Goal: Information Seeking & Learning: Check status

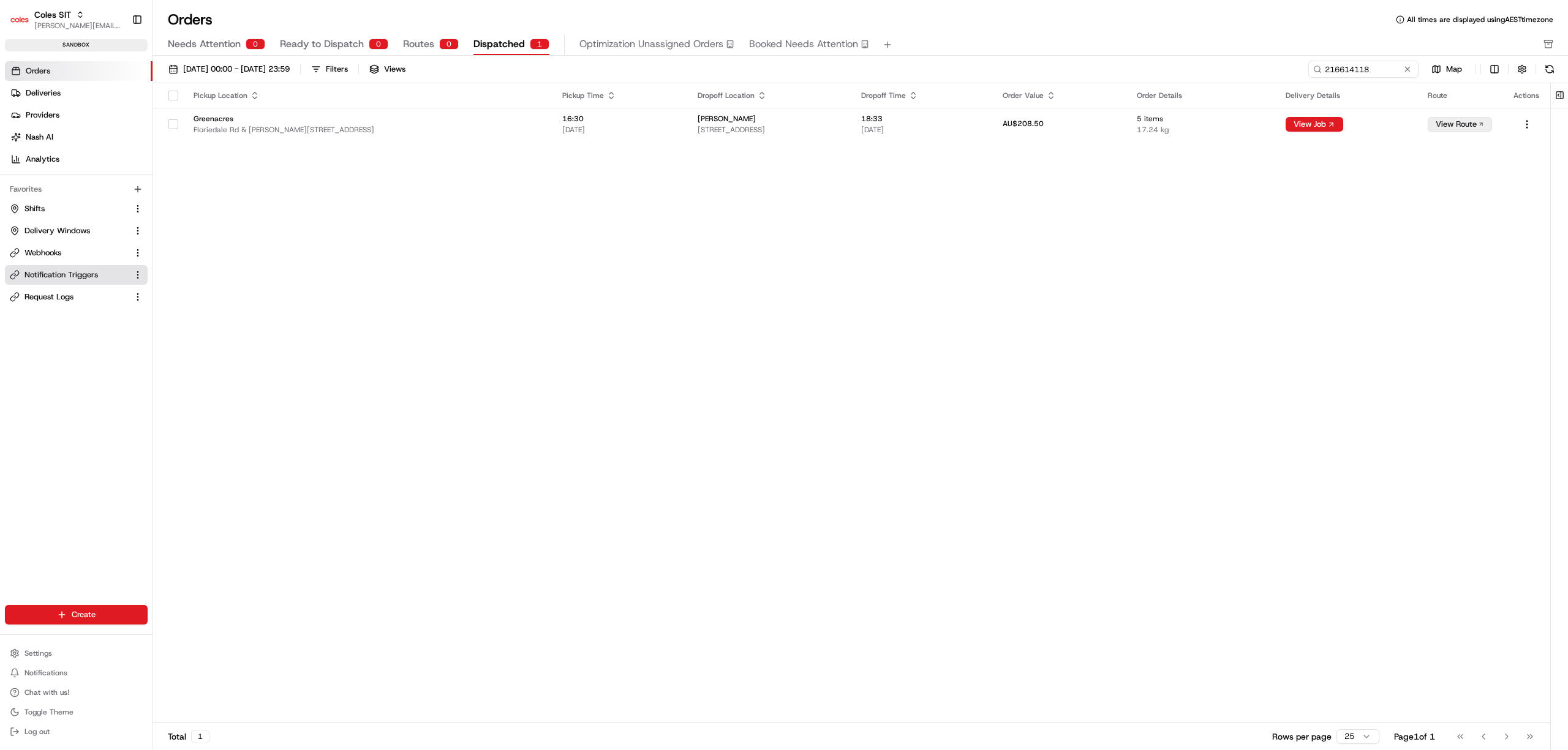
click at [79, 280] on span "Notification Triggers" at bounding box center [61, 275] width 74 height 11
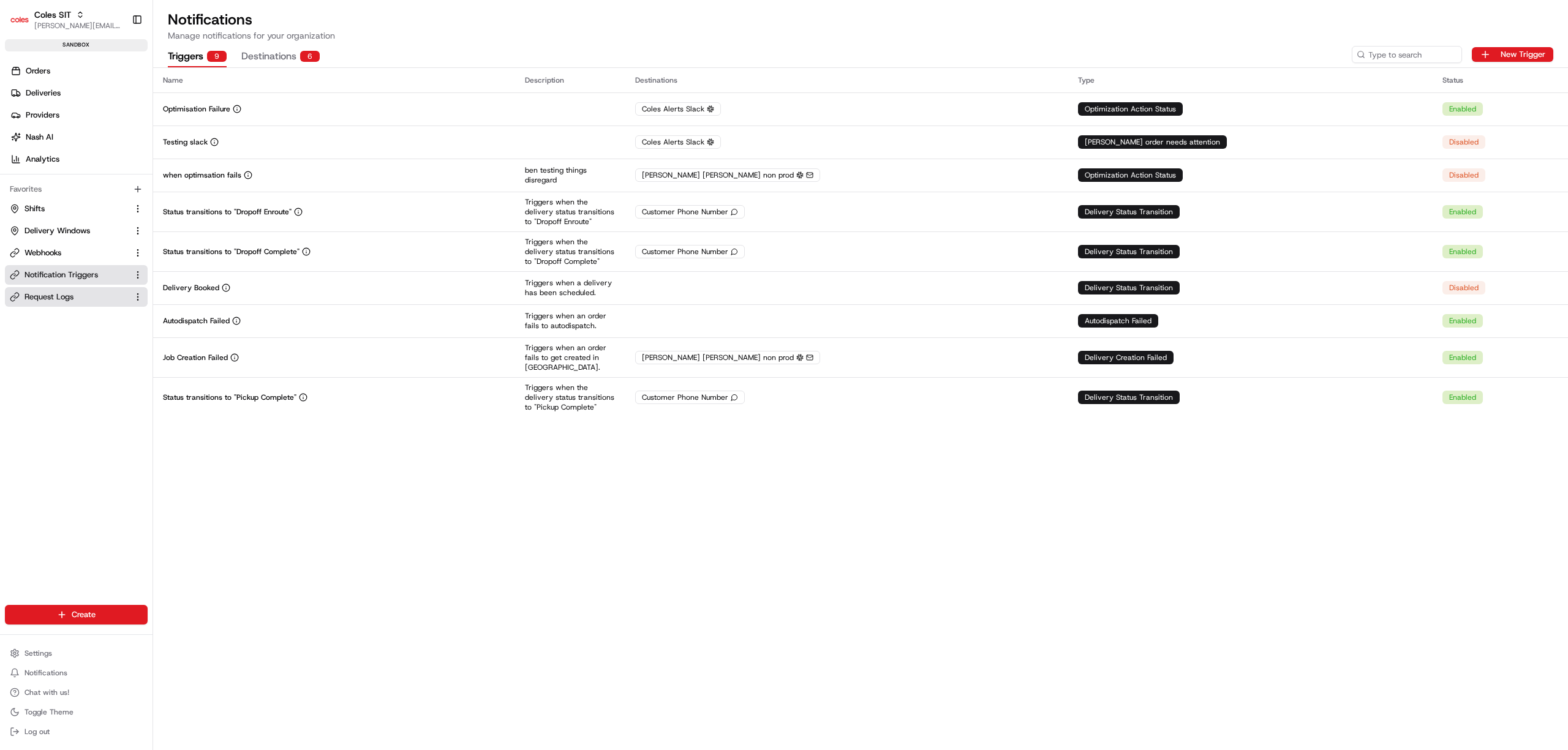
click at [72, 302] on span "Request Logs" at bounding box center [49, 297] width 49 height 11
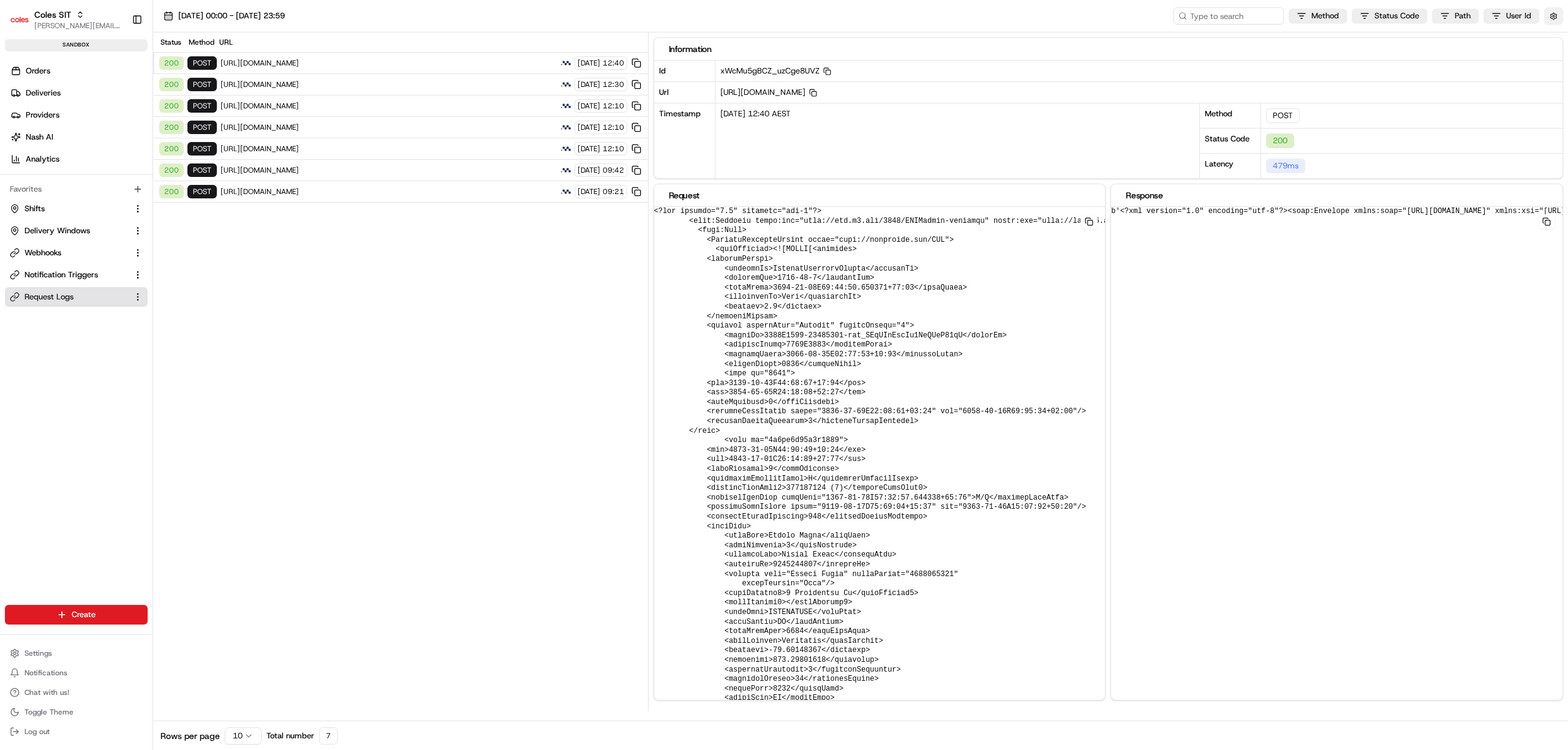
click at [1552, 18] on button "button" at bounding box center [1553, 16] width 19 height 17
click at [446, 328] on div "Status Method URL 200 POST [URL][DOMAIN_NAME] [DATE] 12:40 200 POST [URL][DOMAI…" at bounding box center [400, 372] width 495 height 679
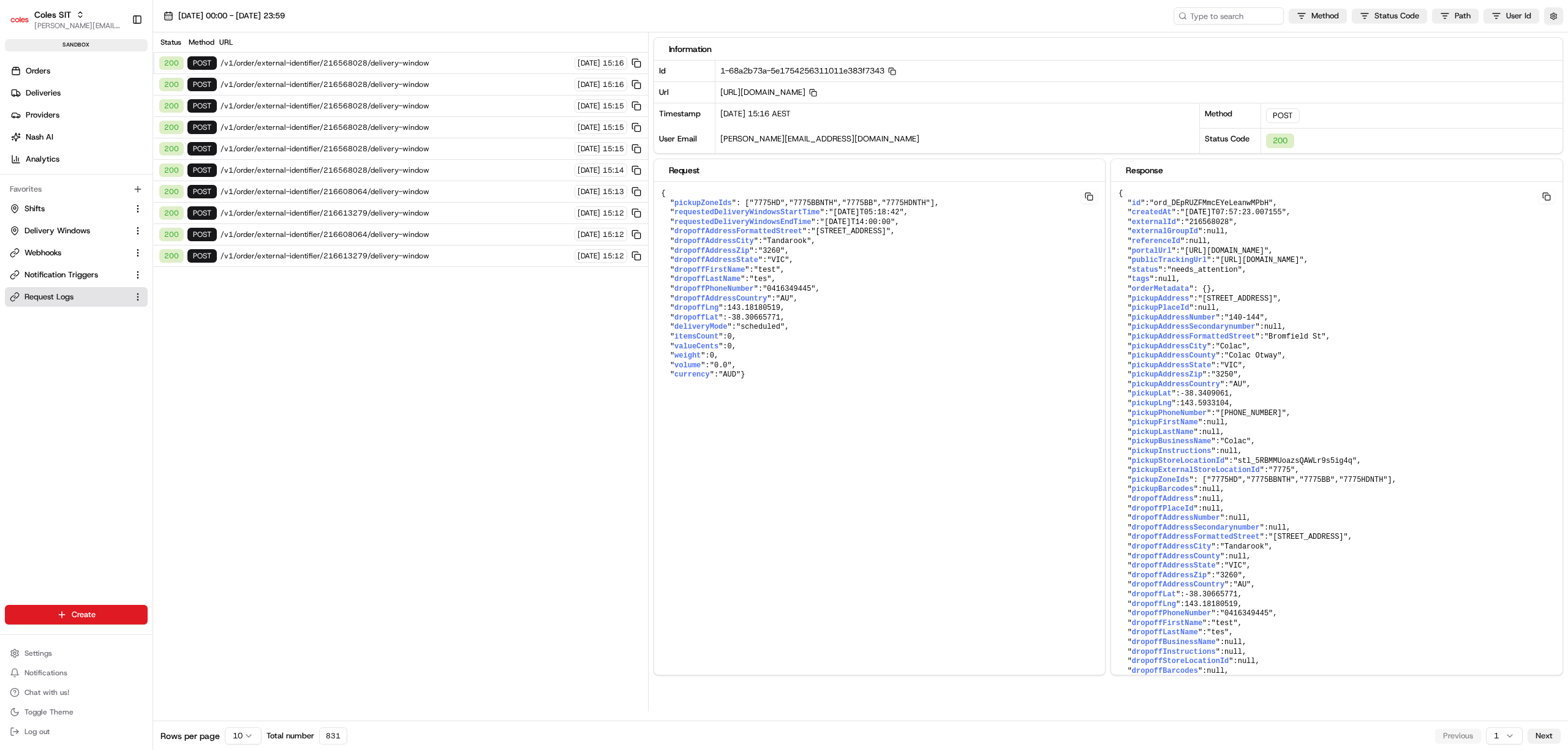
click at [1545, 734] on button "Next" at bounding box center [1544, 736] width 33 height 15
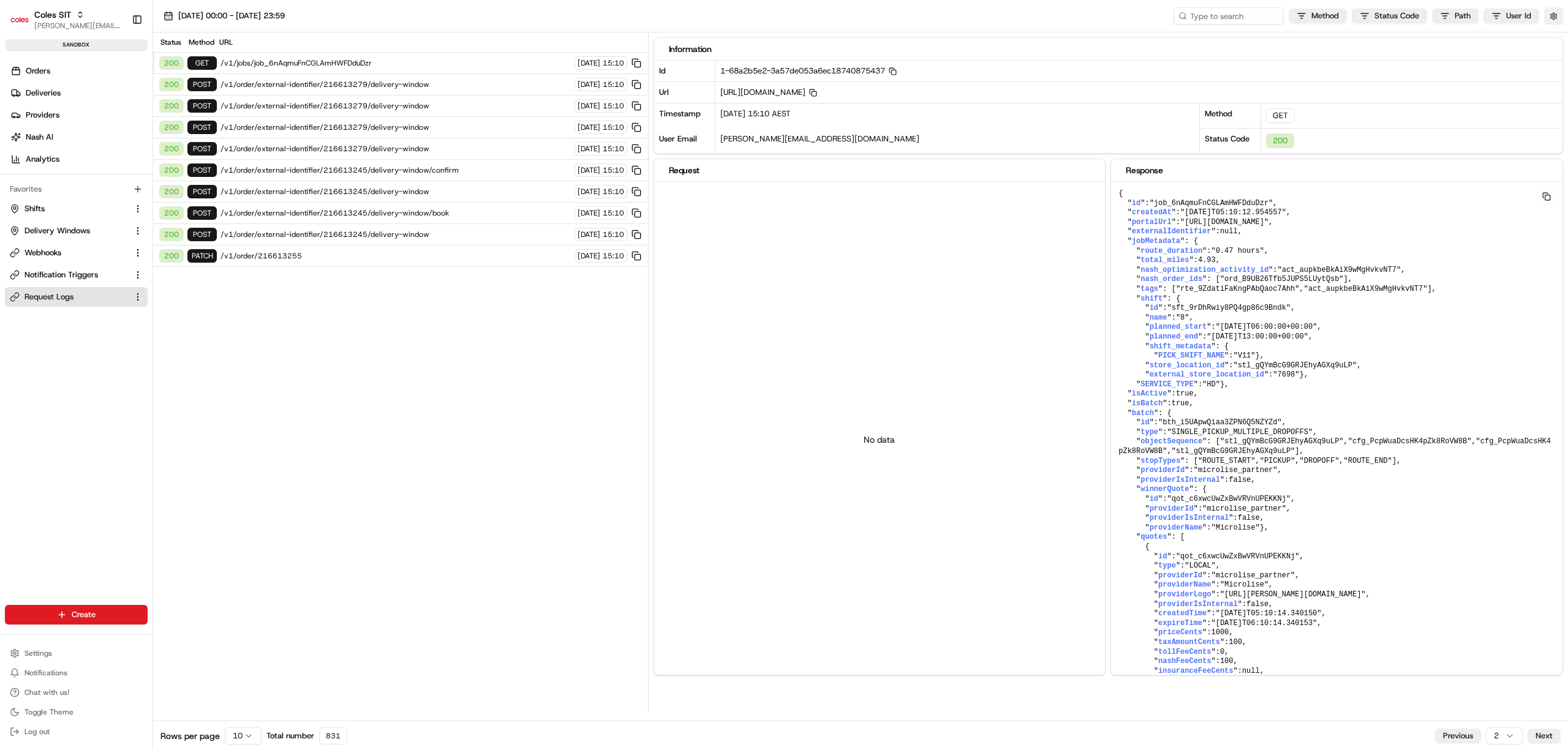
click at [1553, 20] on button "button" at bounding box center [1553, 16] width 19 height 17
click at [1558, 39] on button "Display Only Provider Logs" at bounding box center [1555, 38] width 10 height 10
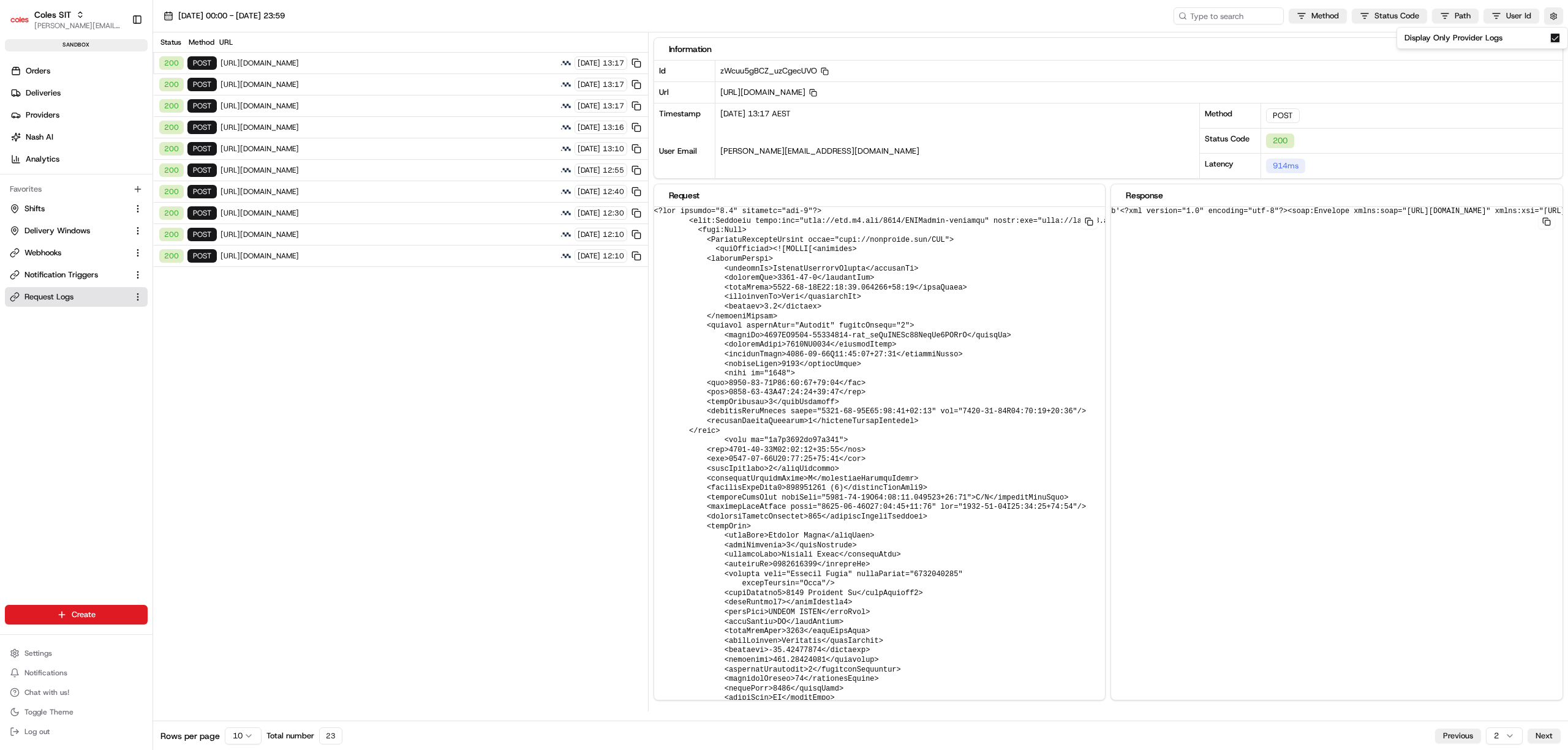
click at [444, 122] on div "200 POST https://cert.microlise.com/COLES/TMCWebService/TMCWebService.asmx 18/0…" at bounding box center [400, 127] width 495 height 21
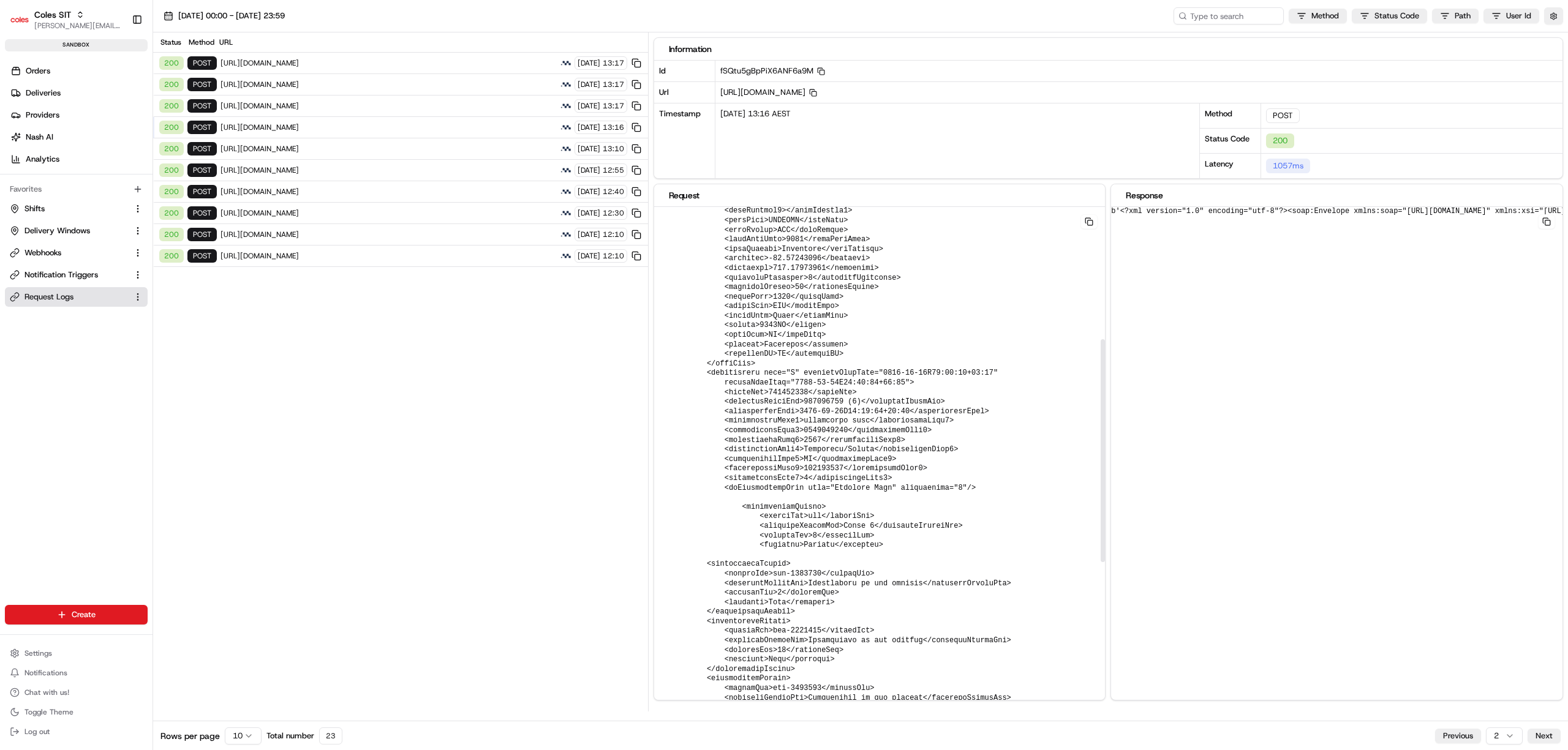
scroll to position [408, 0]
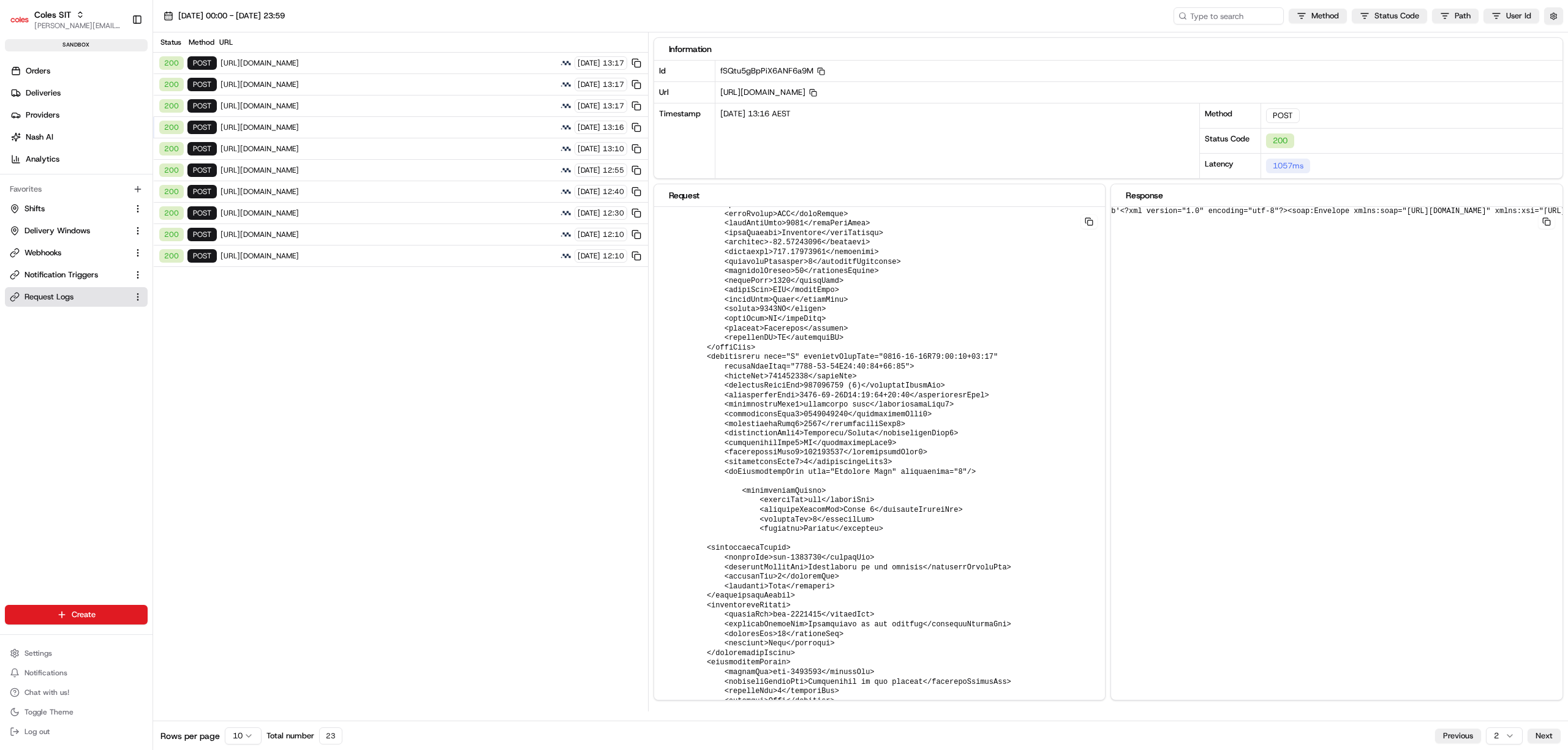
click at [447, 124] on div "200 POST https://cert.microlise.com/COLES/TMCWebService/TMCWebService.asmx 18/0…" at bounding box center [400, 127] width 495 height 21
click at [444, 103] on span "[URL][DOMAIN_NAME]" at bounding box center [389, 105] width 336 height 10
click at [432, 87] on span "[URL][DOMAIN_NAME]" at bounding box center [389, 84] width 336 height 10
click at [447, 61] on span "[URL][DOMAIN_NAME]" at bounding box center [389, 62] width 336 height 10
click at [1466, 733] on button "Previous" at bounding box center [1458, 736] width 46 height 15
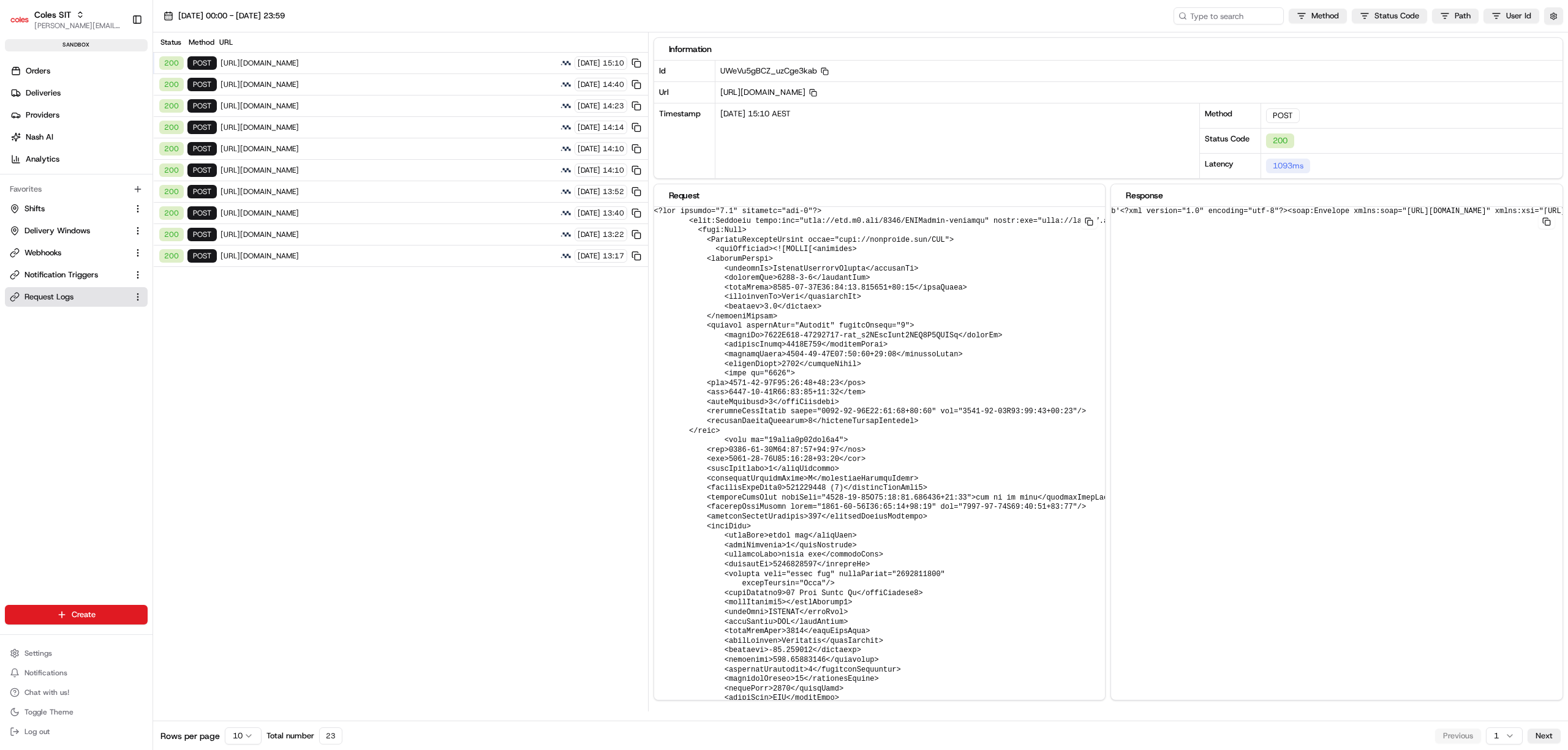
click at [395, 239] on span "[URL][DOMAIN_NAME]" at bounding box center [389, 234] width 336 height 10
click at [427, 257] on span "[URL][DOMAIN_NAME]" at bounding box center [389, 256] width 336 height 10
click at [422, 224] on div "200 POST https://cert.microlise.com/COLES/TMCWebService/TMCWebService.asmx 18/0…" at bounding box center [400, 213] width 495 height 21
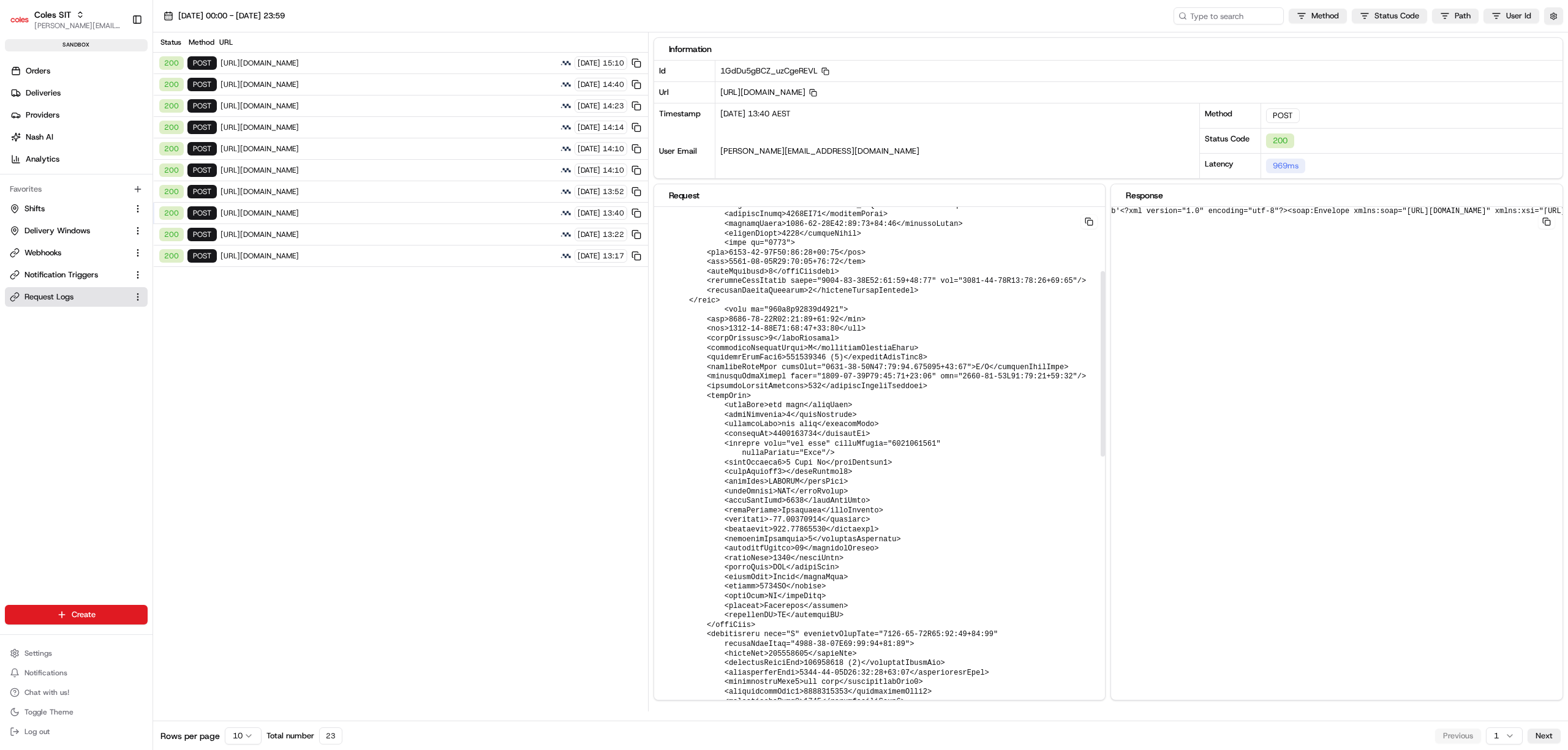
scroll to position [327, 0]
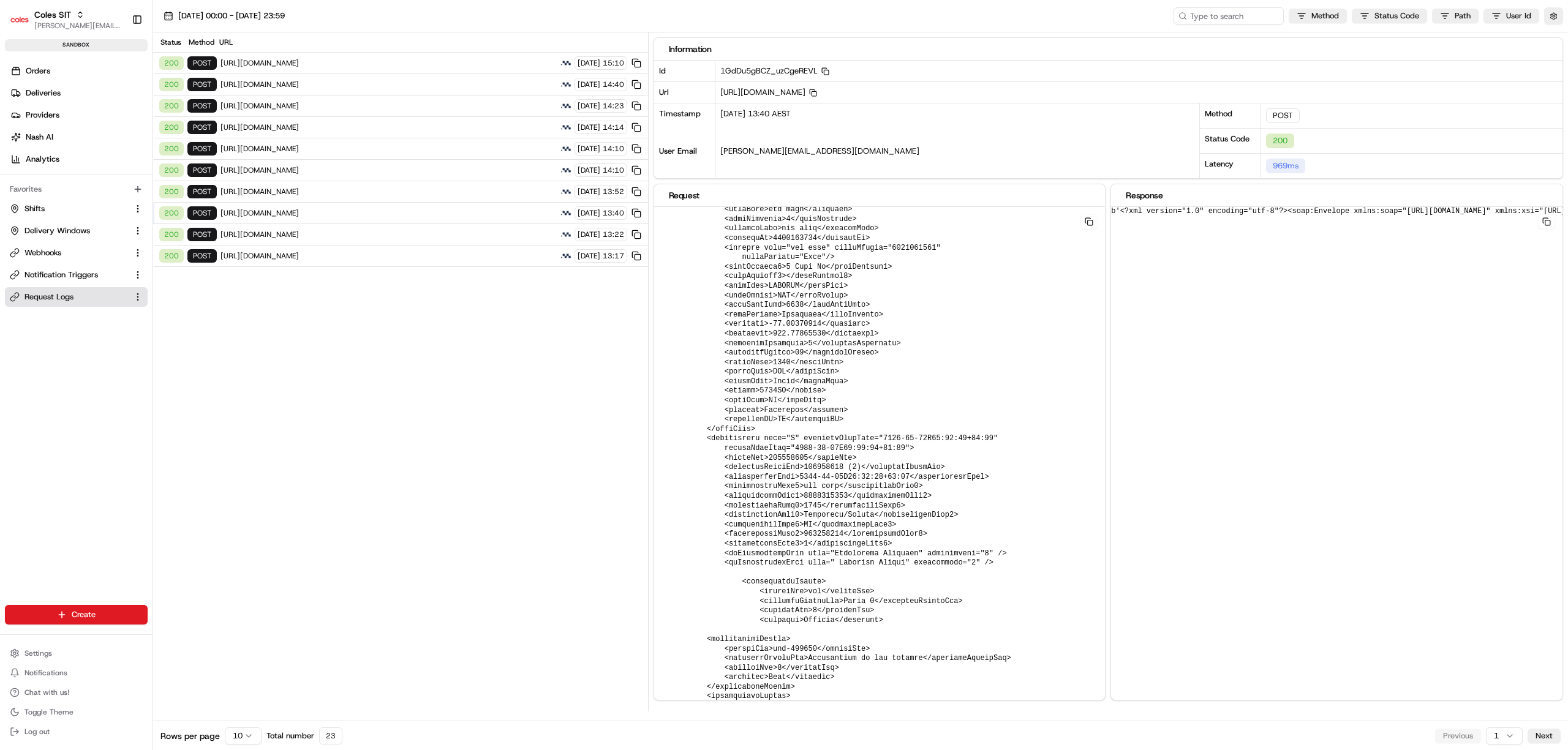
click at [420, 174] on span "[URL][DOMAIN_NAME]" at bounding box center [389, 170] width 336 height 10
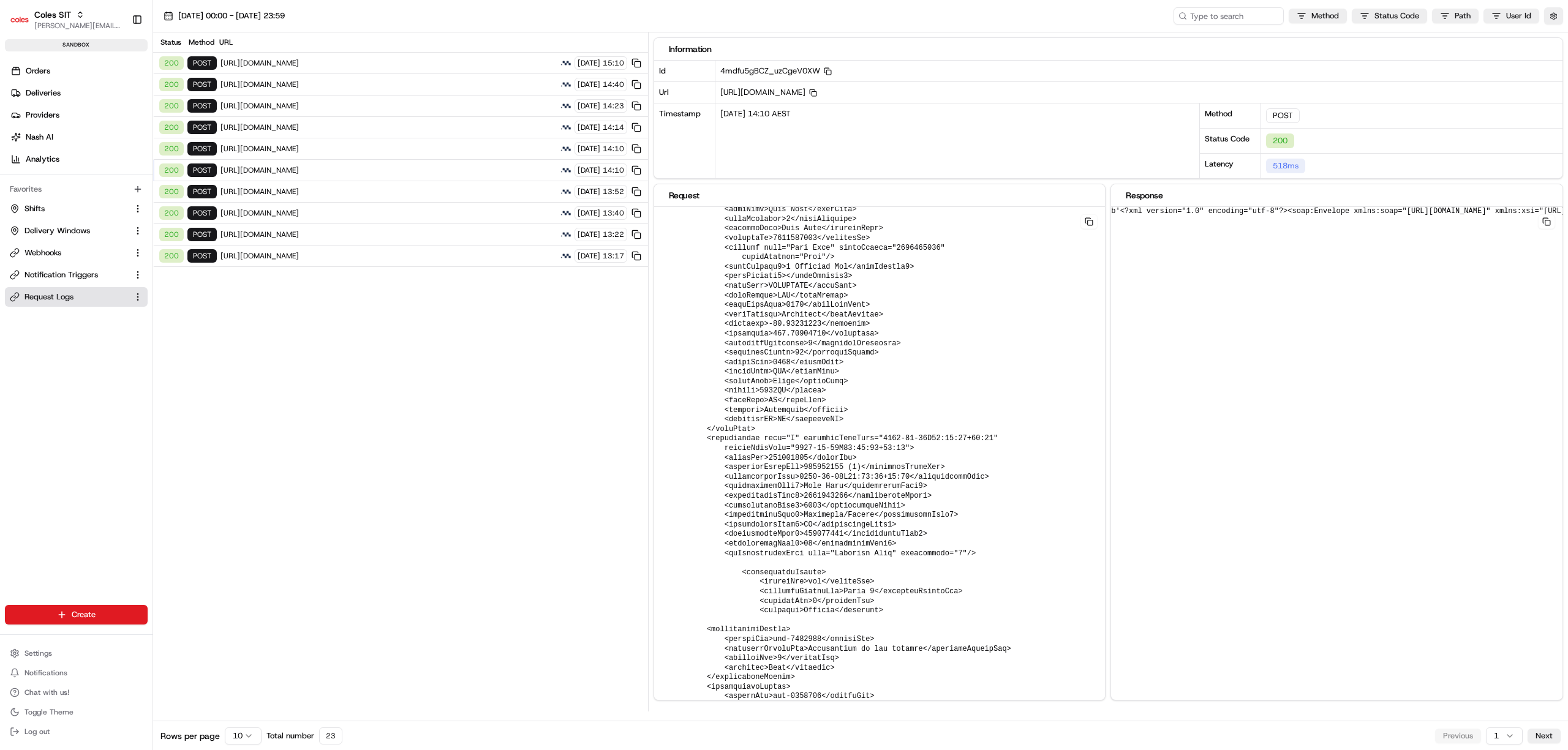
click at [430, 234] on div "200 POST https://cert.microlise.com/COLES/TMCWebService/TMCWebService.asmx 18/0…" at bounding box center [400, 234] width 495 height 21
